Goal: Task Accomplishment & Management: Complete application form

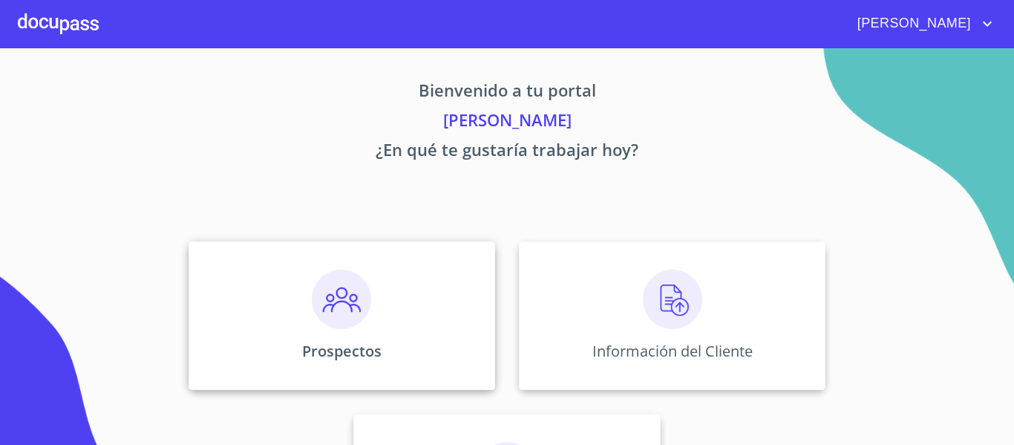
click at [322, 295] on img at bounding box center [341, 299] width 59 height 59
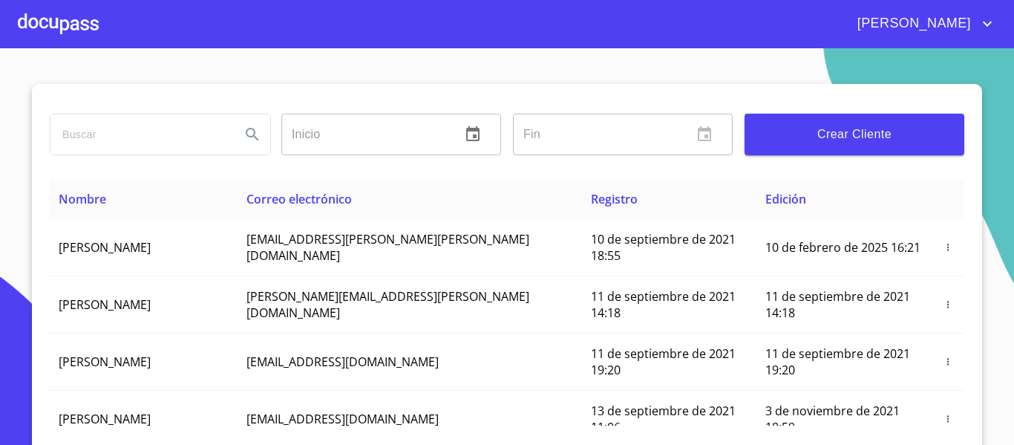
click at [114, 131] on input "search" at bounding box center [140, 134] width 178 height 40
type input "[PERSON_NAME] [PERSON_NAME]"
click at [235, 138] on button "Search" at bounding box center [253, 135] width 36 height 36
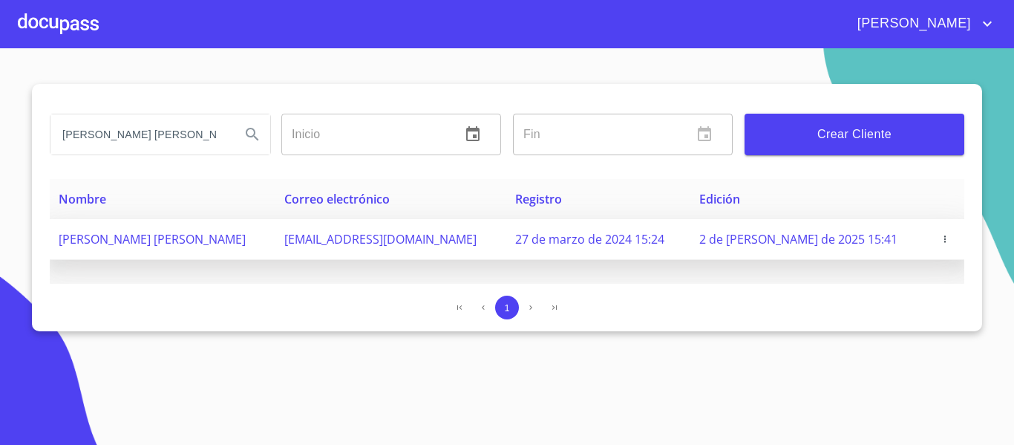
click at [944, 239] on icon "button" at bounding box center [944, 238] width 1 height 7
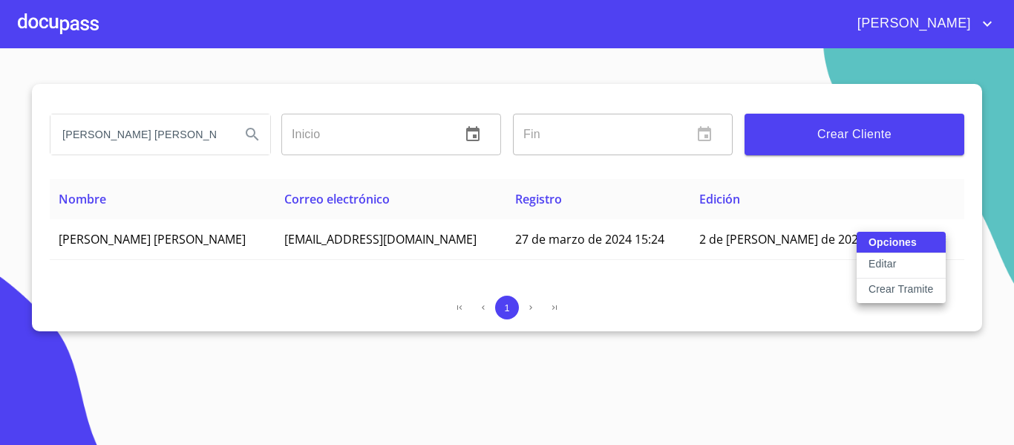
click at [919, 283] on p "Crear Tramite" at bounding box center [901, 288] width 65 height 15
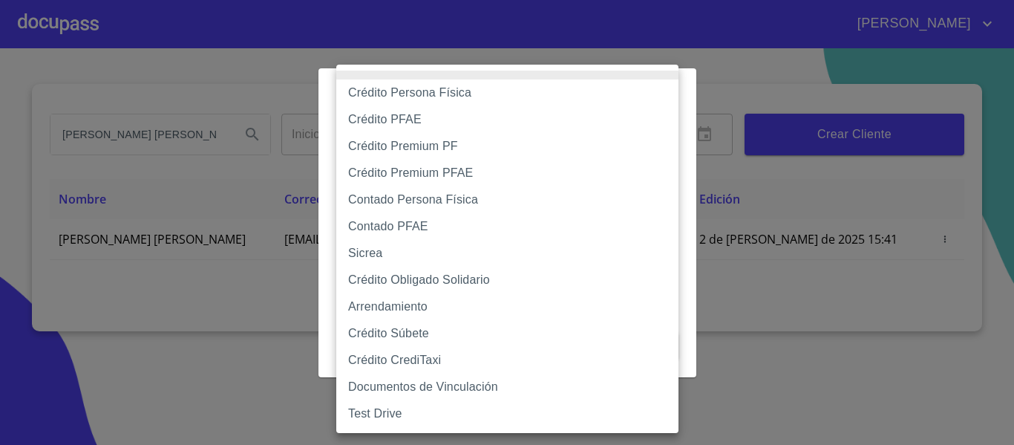
click at [553, 148] on body "[PERSON_NAME] [PERSON_NAME] Inicio ​ Fin ​ Crear Cliente Nombre Correo electrón…" at bounding box center [507, 222] width 1014 height 445
click at [393, 95] on li "Crédito Persona Física" at bounding box center [507, 92] width 342 height 27
type input "6009fb3c7d1714eb8809aa97"
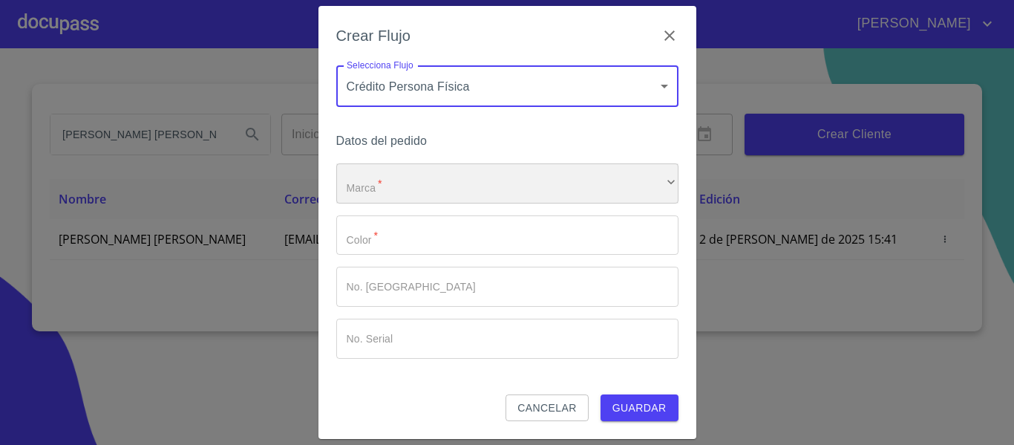
click at [429, 182] on div "​" at bounding box center [507, 183] width 342 height 40
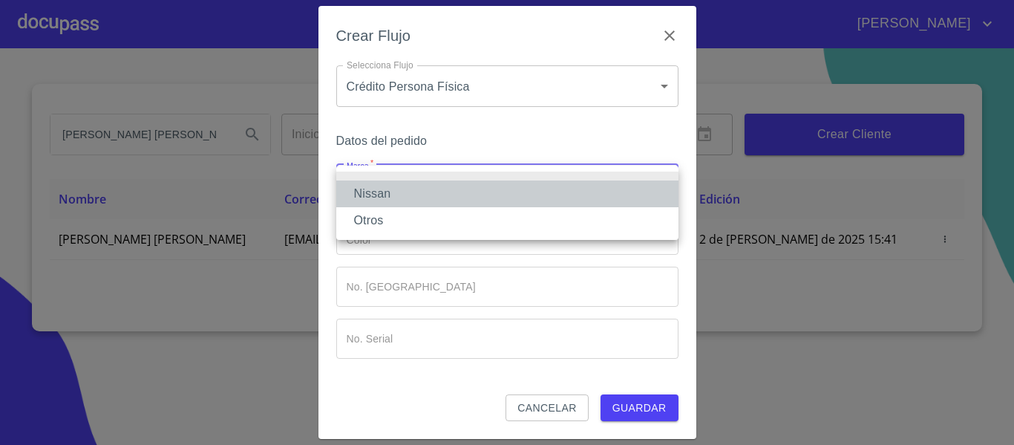
click at [397, 195] on li "Nissan" at bounding box center [507, 193] width 342 height 27
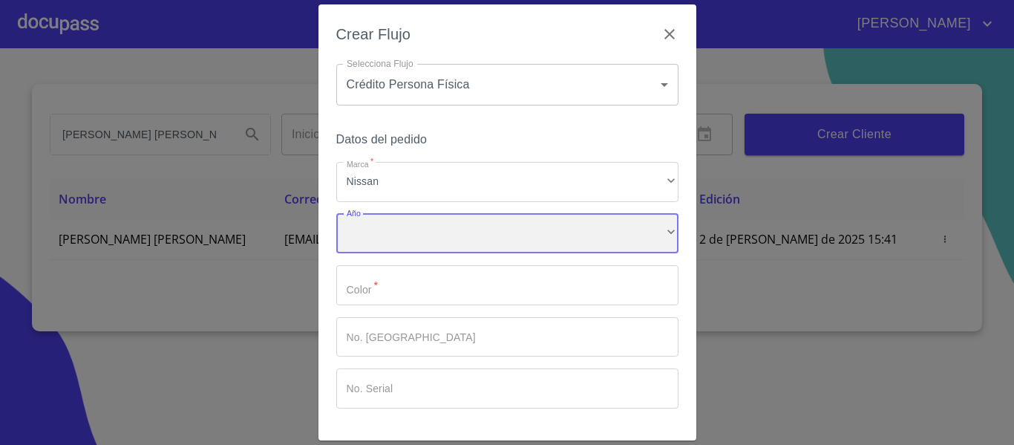
click at [404, 230] on div "​" at bounding box center [507, 234] width 342 height 40
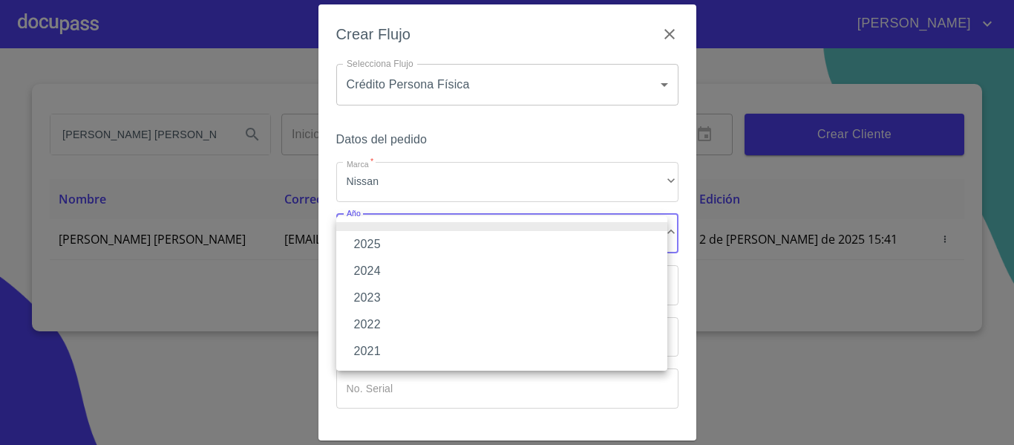
click at [399, 241] on li "2025" at bounding box center [501, 244] width 331 height 27
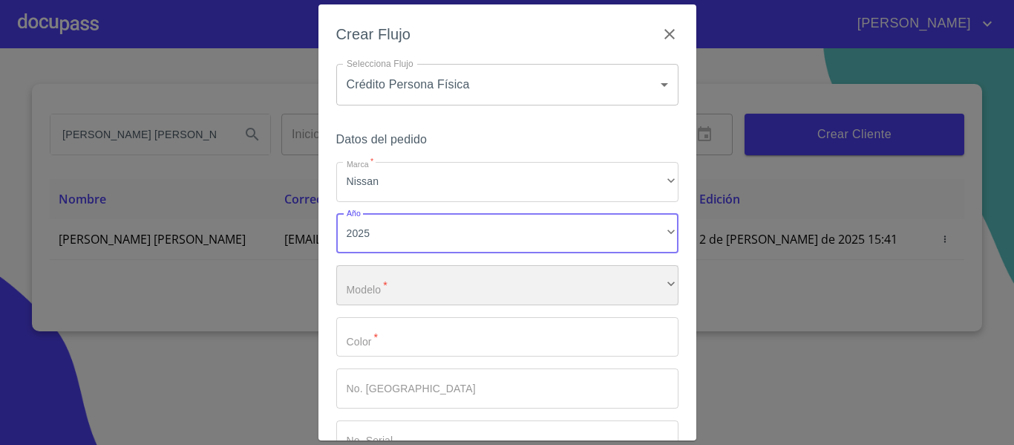
click at [398, 273] on div "​" at bounding box center [507, 285] width 342 height 40
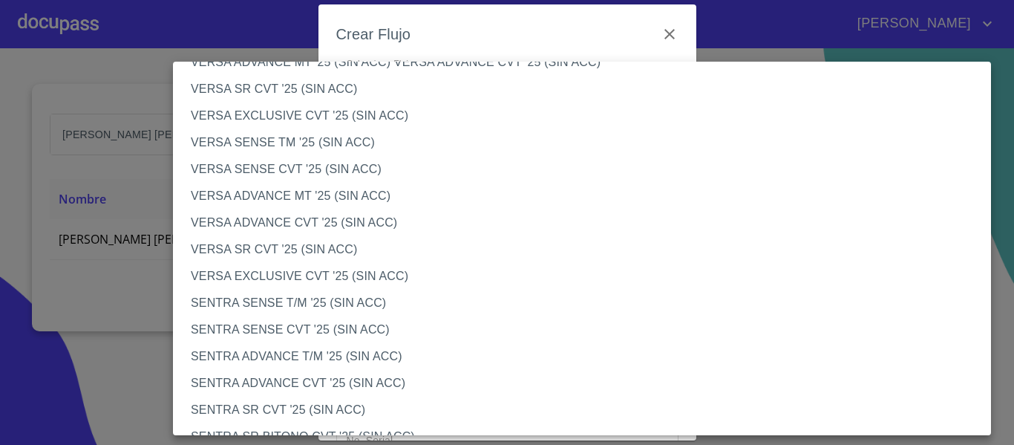
scroll to position [668, 0]
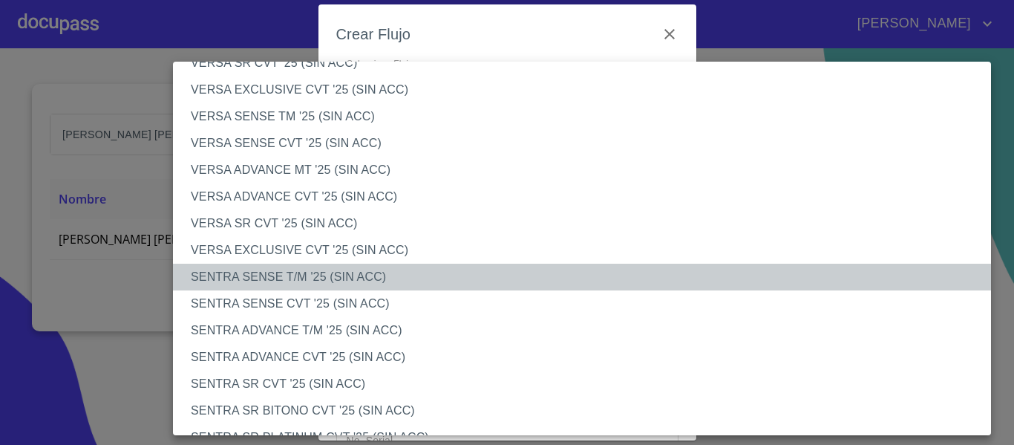
click at [256, 270] on li "SENTRA SENSE T/M '25 (SIN ACC)" at bounding box center [588, 277] width 830 height 27
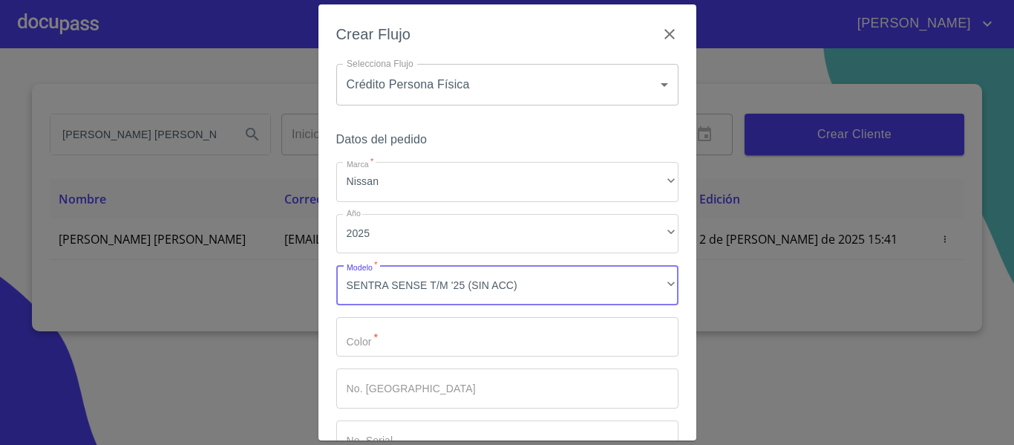
click at [391, 344] on input "Marca   *" at bounding box center [507, 337] width 342 height 40
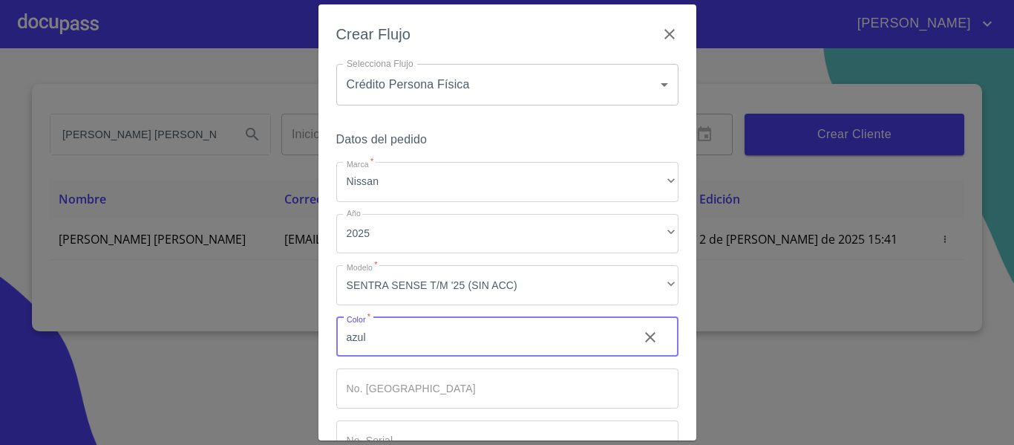
scroll to position [74, 0]
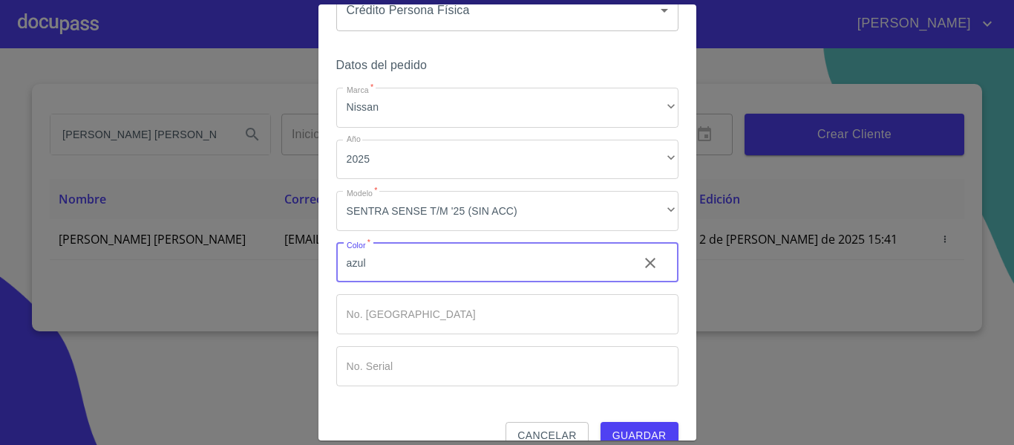
type input "azul"
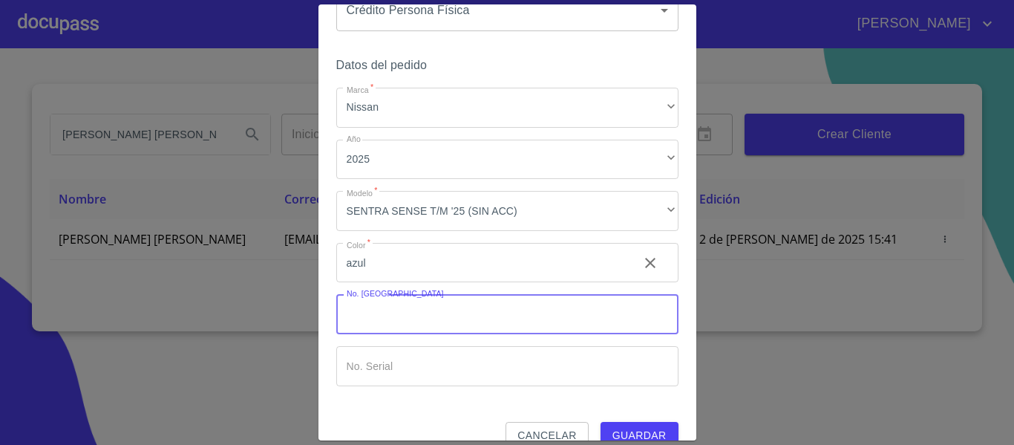
click at [385, 322] on input "Marca   *" at bounding box center [507, 314] width 342 height 40
type input "000000"
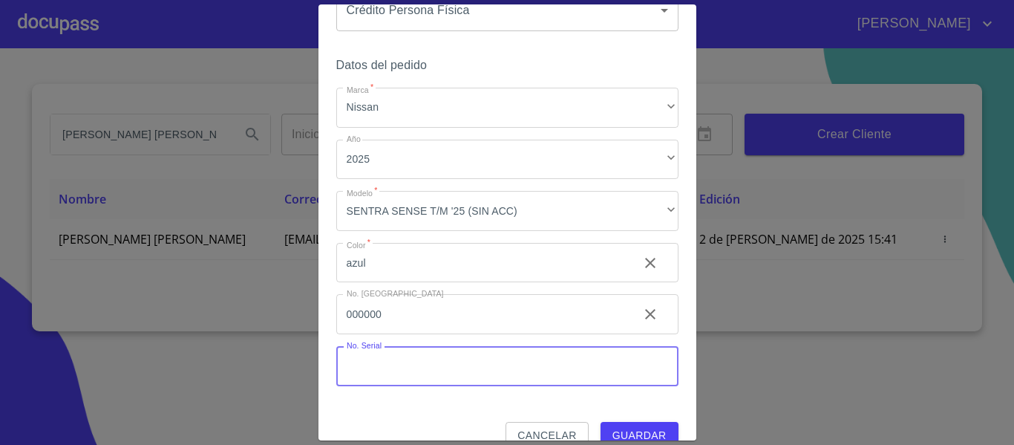
click at [397, 353] on input "Marca   *" at bounding box center [507, 366] width 342 height 40
type input "000000"
click at [613, 430] on span "Guardar" at bounding box center [640, 435] width 54 height 19
